Goal: Information Seeking & Learning: Learn about a topic

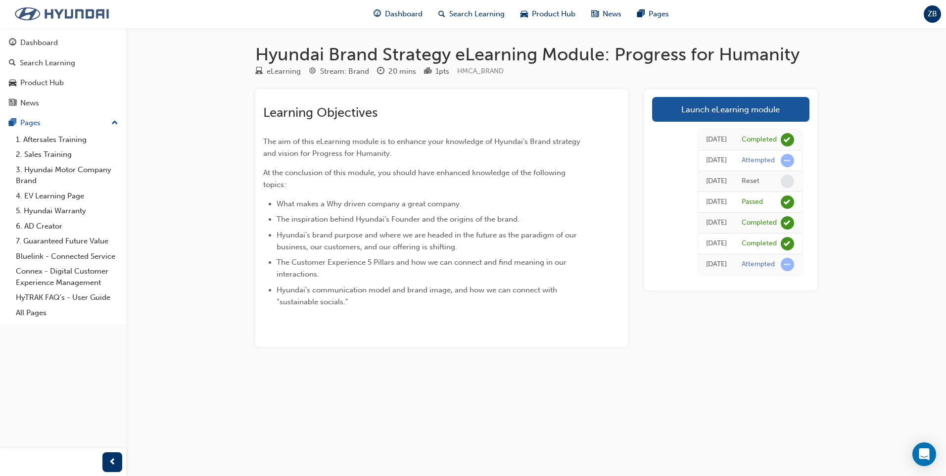
click at [75, 11] on img at bounding box center [62, 13] width 114 height 21
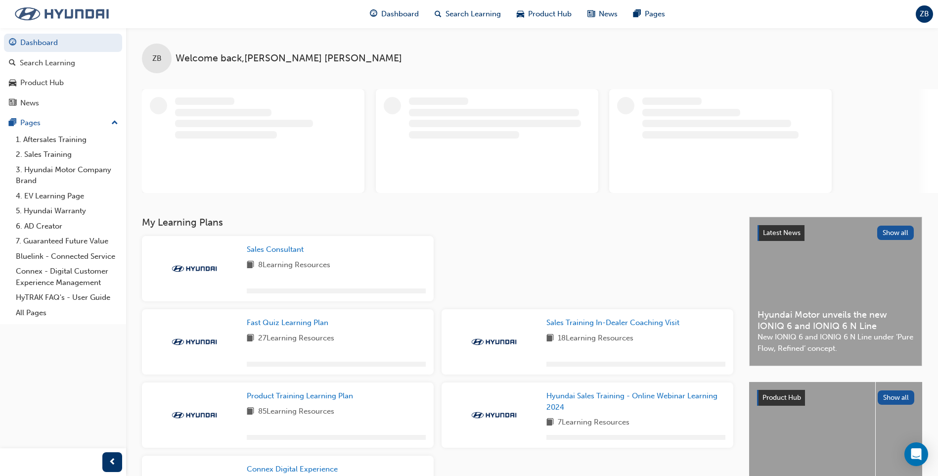
scroll to position [167, 0]
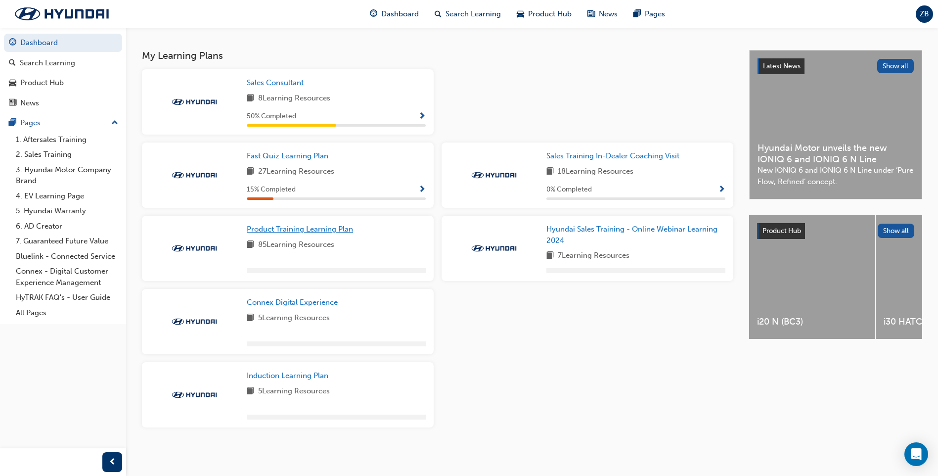
click at [271, 226] on span "Product Training Learning Plan" at bounding box center [300, 229] width 106 height 9
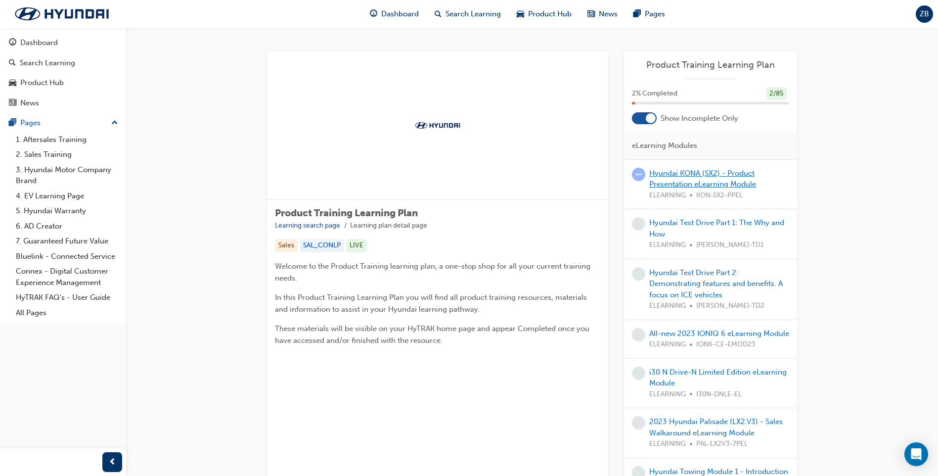
click at [700, 172] on link "Hyundai KONA (SX2) - Product Presentation eLearning Module" at bounding box center [702, 179] width 107 height 20
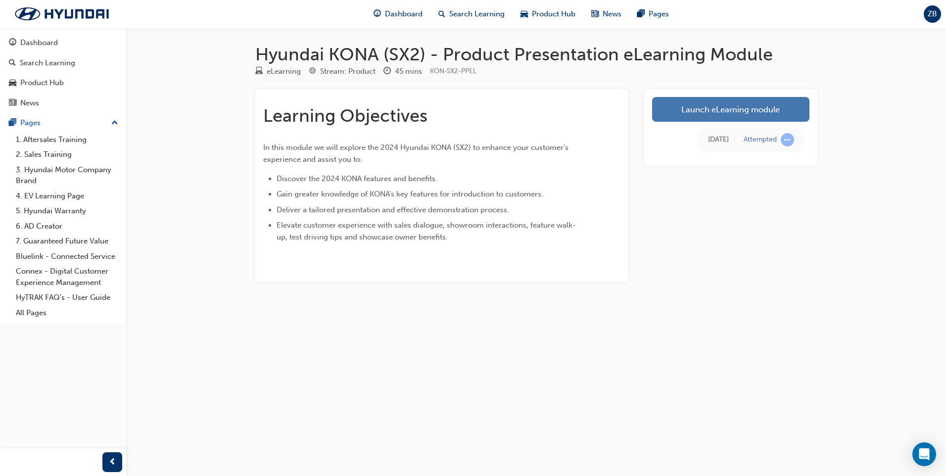
click at [688, 110] on link "Launch eLearning module" at bounding box center [730, 109] width 157 height 25
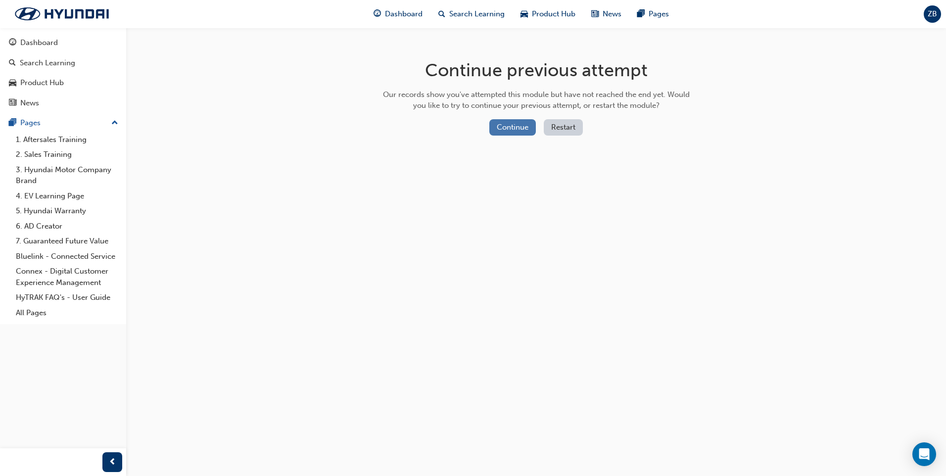
click at [531, 120] on button "Continue" at bounding box center [512, 127] width 46 height 16
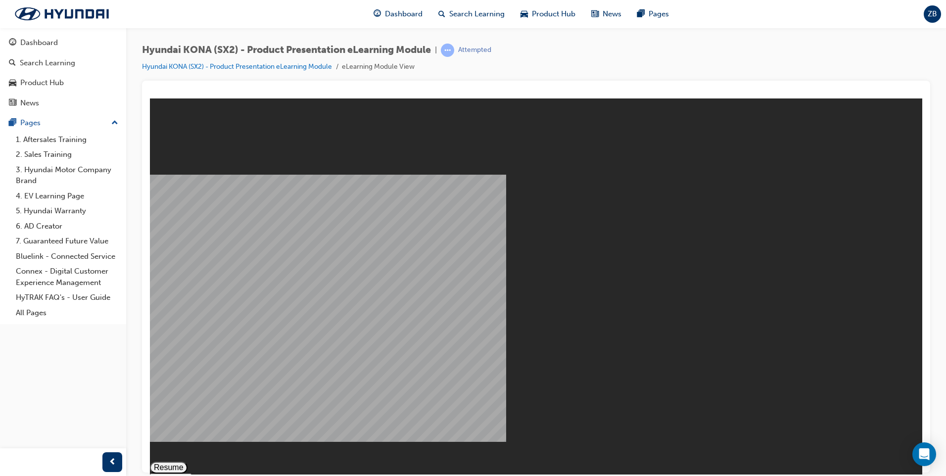
click at [187, 461] on button "Resume" at bounding box center [169, 467] width 38 height 12
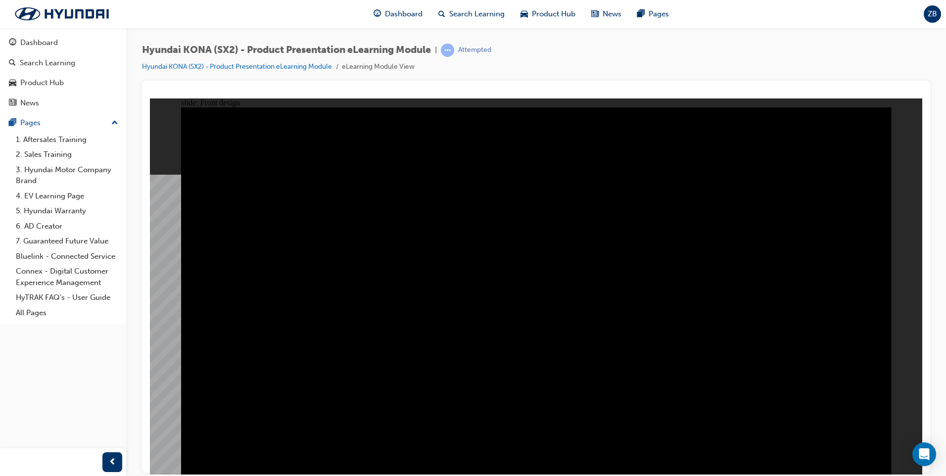
click at [150, 98] on image at bounding box center [150, 98] width 0 height 0
